Goal: Task Accomplishment & Management: Use online tool/utility

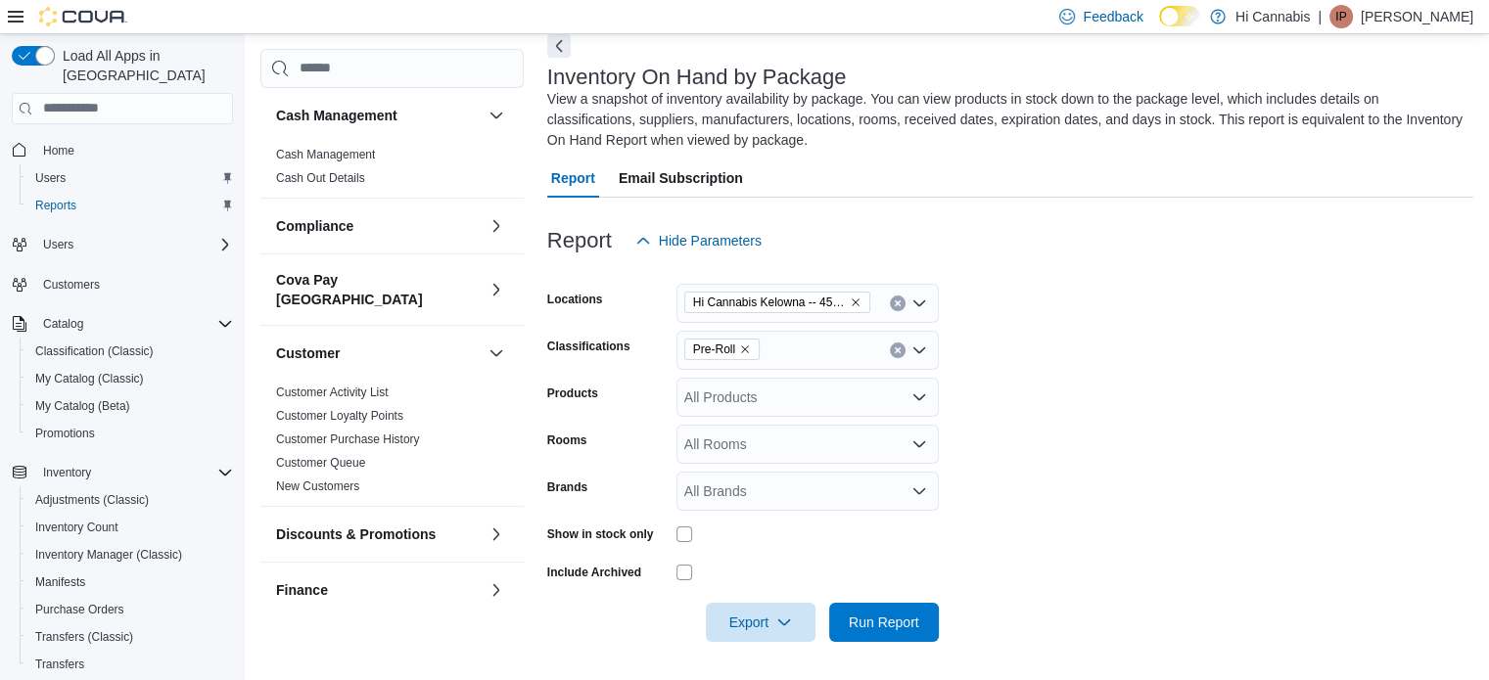
scroll to position [427, 0]
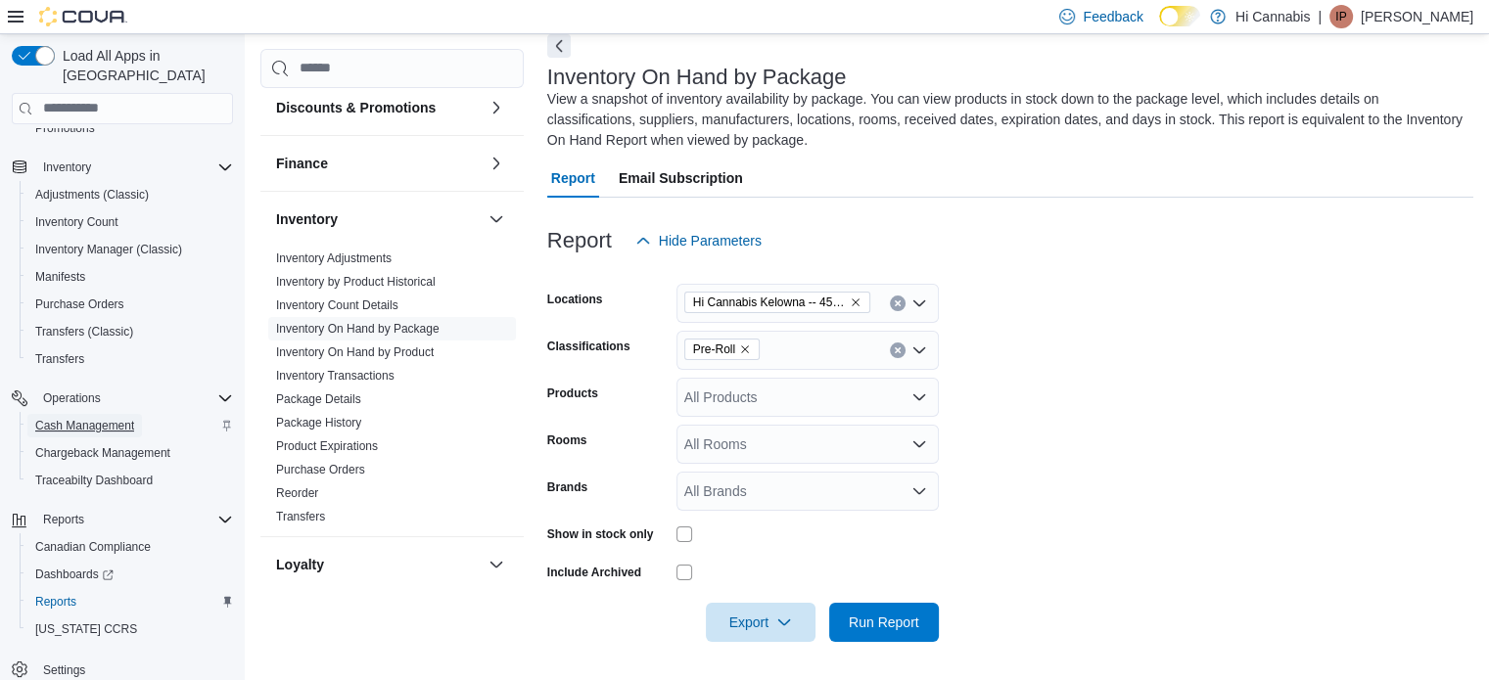
click at [102, 418] on span "Cash Management" at bounding box center [84, 426] width 99 height 16
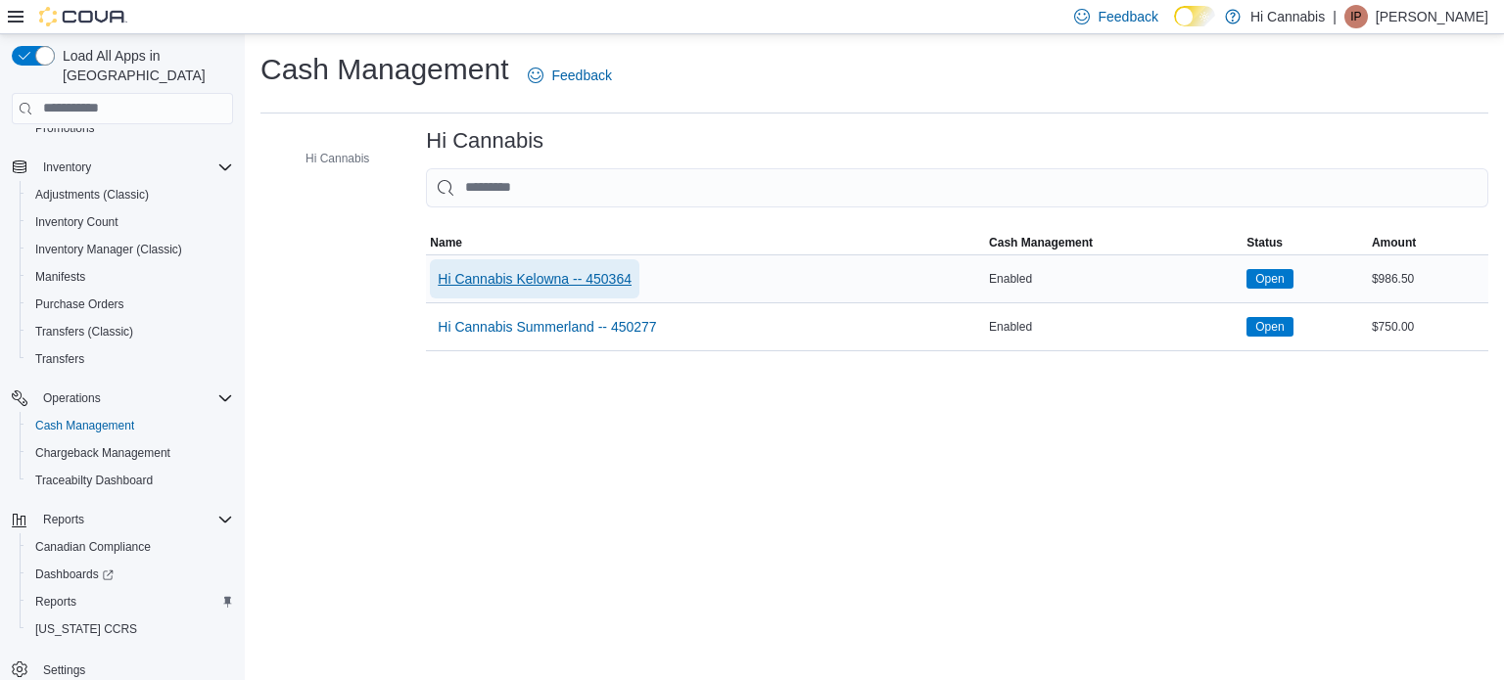
click at [528, 276] on span "Hi Cannabis Kelowna -- 450364" at bounding box center [535, 279] width 194 height 20
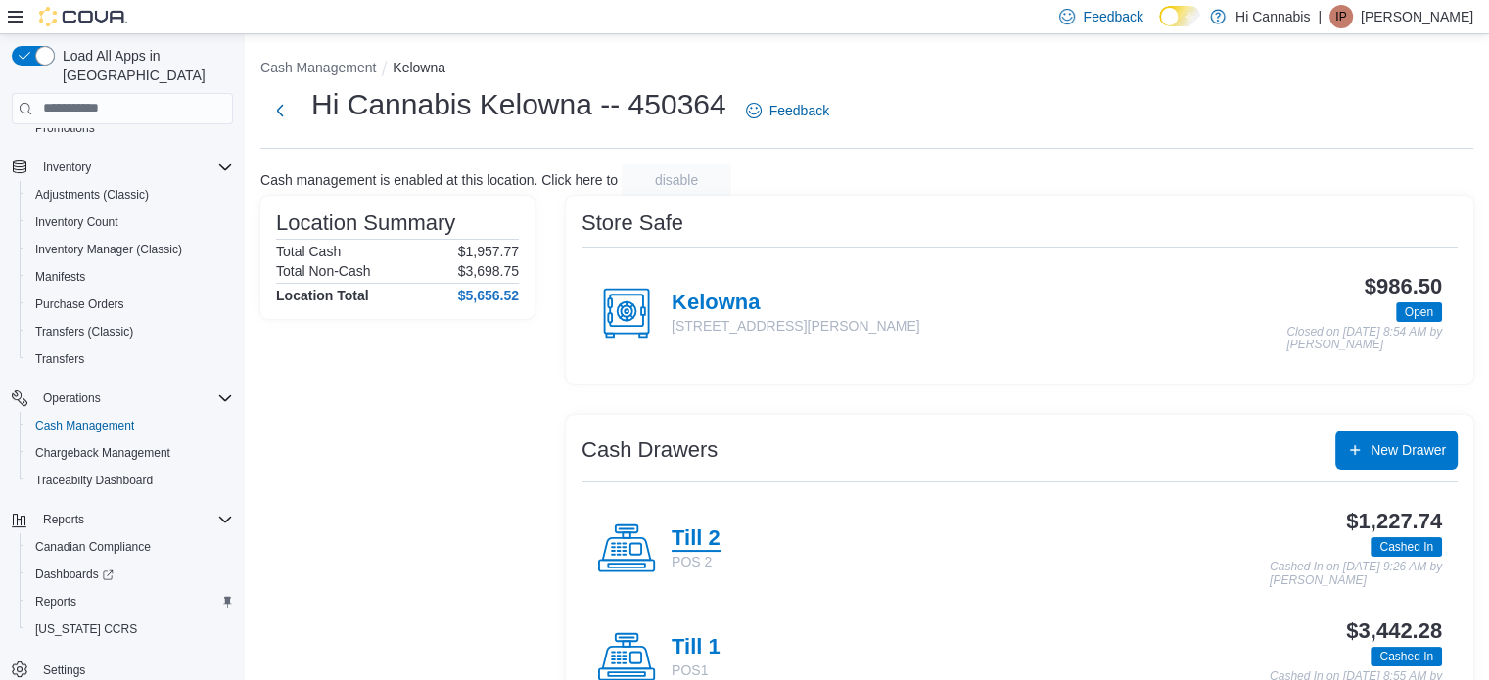
click at [703, 542] on h4 "Till 2" at bounding box center [696, 539] width 49 height 25
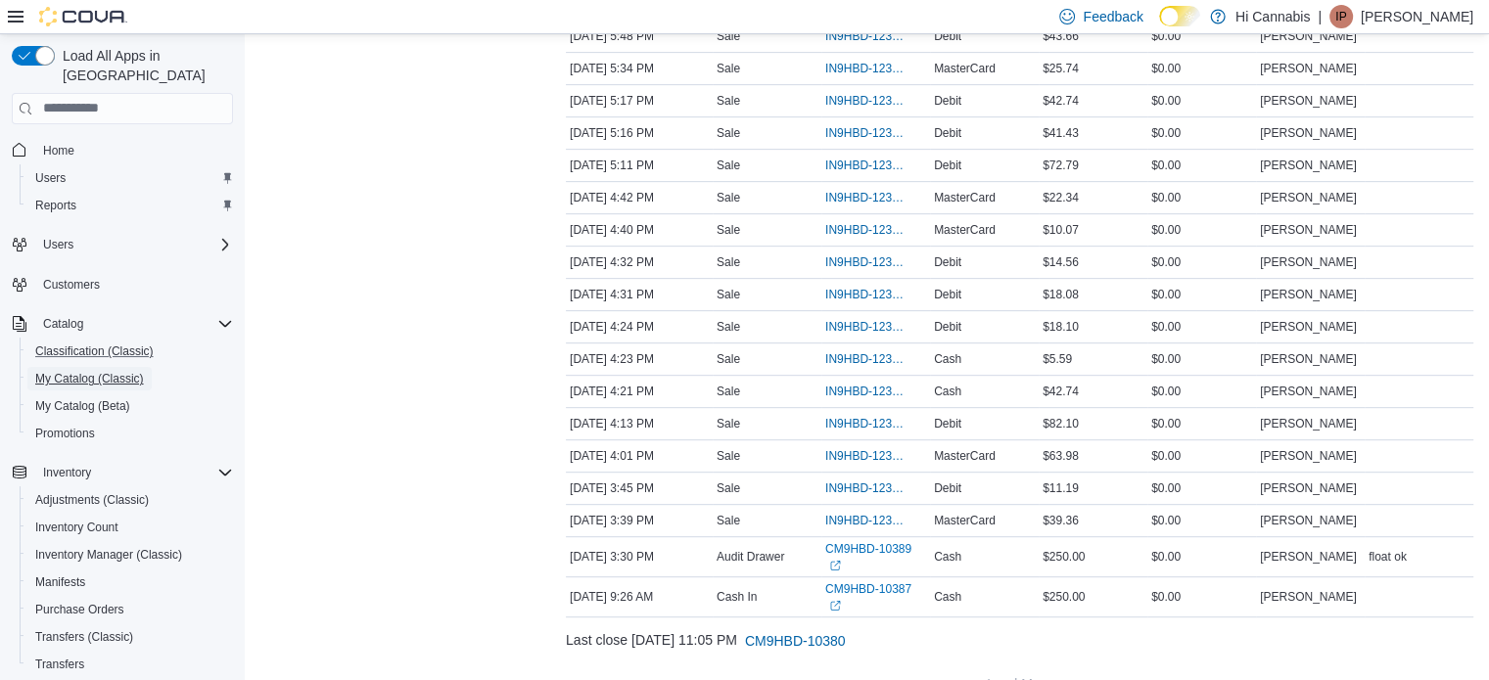
drag, startPoint x: 104, startPoint y: 358, endPoint x: 188, endPoint y: 344, distance: 85.5
click at [104, 371] on span "My Catalog (Classic)" at bounding box center [89, 379] width 109 height 16
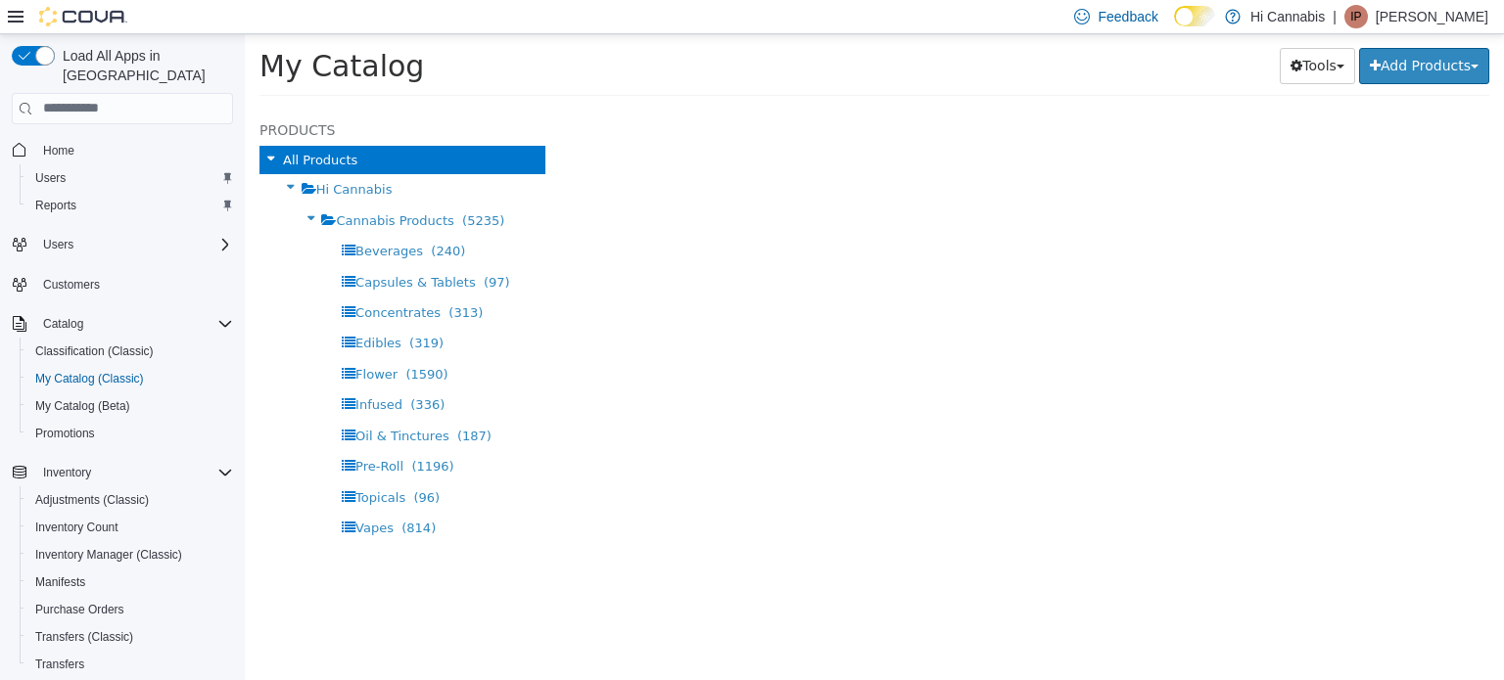
select select "**********"
